Goal: Task Accomplishment & Management: Manage account settings

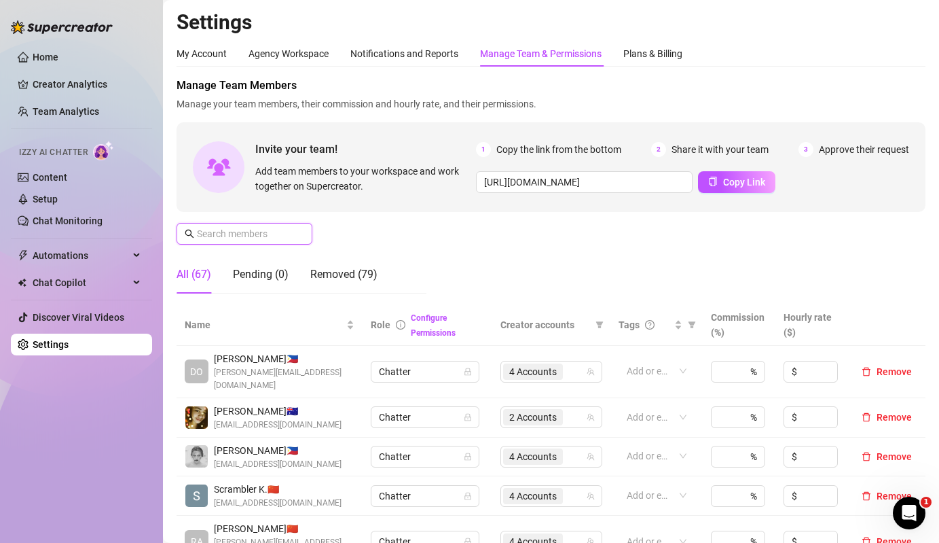
click at [233, 238] on input "text" at bounding box center [245, 233] width 96 height 15
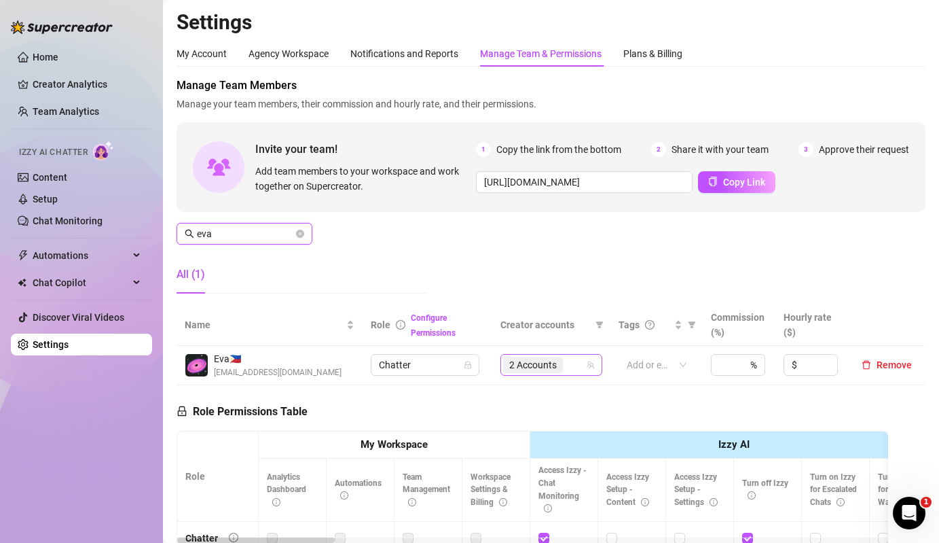
click at [575, 371] on div "2 Accounts" at bounding box center [544, 364] width 82 height 19
type input "eva"
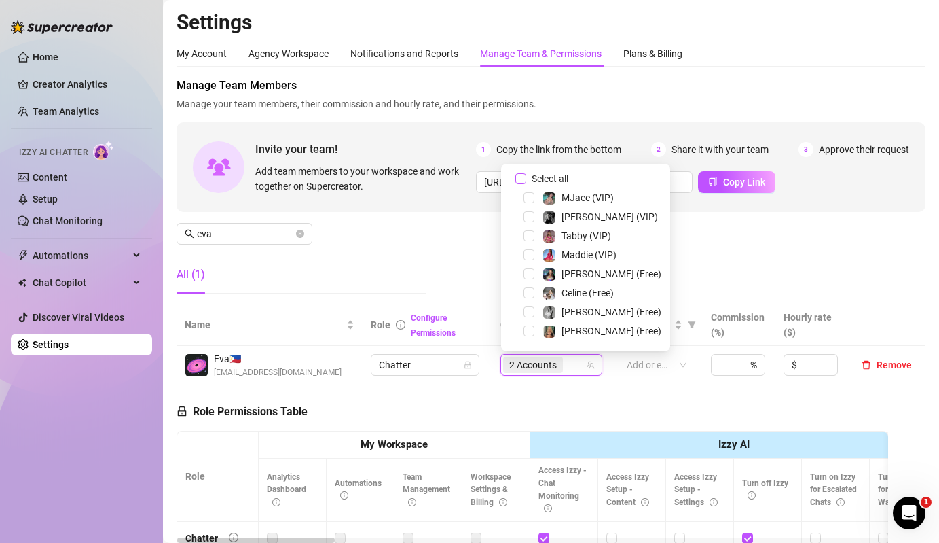
click at [534, 173] on span "Select all" at bounding box center [550, 178] width 48 height 15
click at [526, 173] on input "Select all" at bounding box center [520, 178] width 11 height 11
click at [534, 173] on span "Select all" at bounding box center [550, 178] width 48 height 15
click at [526, 173] on input "Select all" at bounding box center [520, 178] width 11 height 11
checkbox input "false"
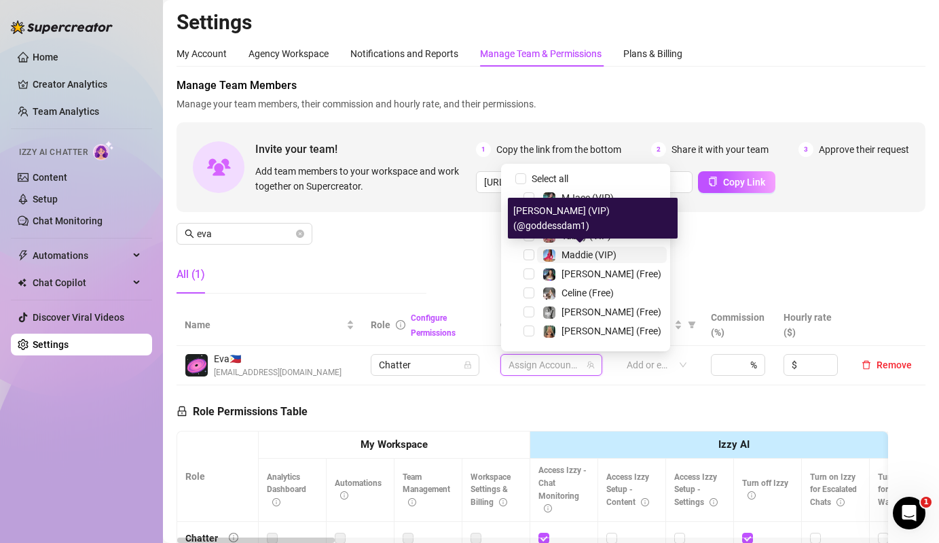
scroll to position [206, 0]
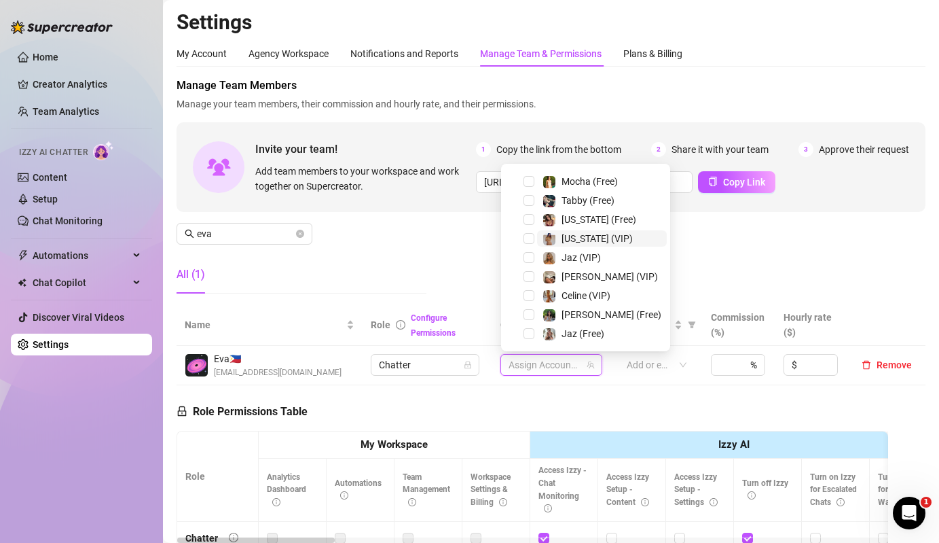
click at [537, 234] on span "[US_STATE] (VIP)" at bounding box center [602, 238] width 130 height 16
click at [537, 219] on span "[US_STATE] (Free)" at bounding box center [602, 219] width 130 height 16
